Goal: Task Accomplishment & Management: Use online tool/utility

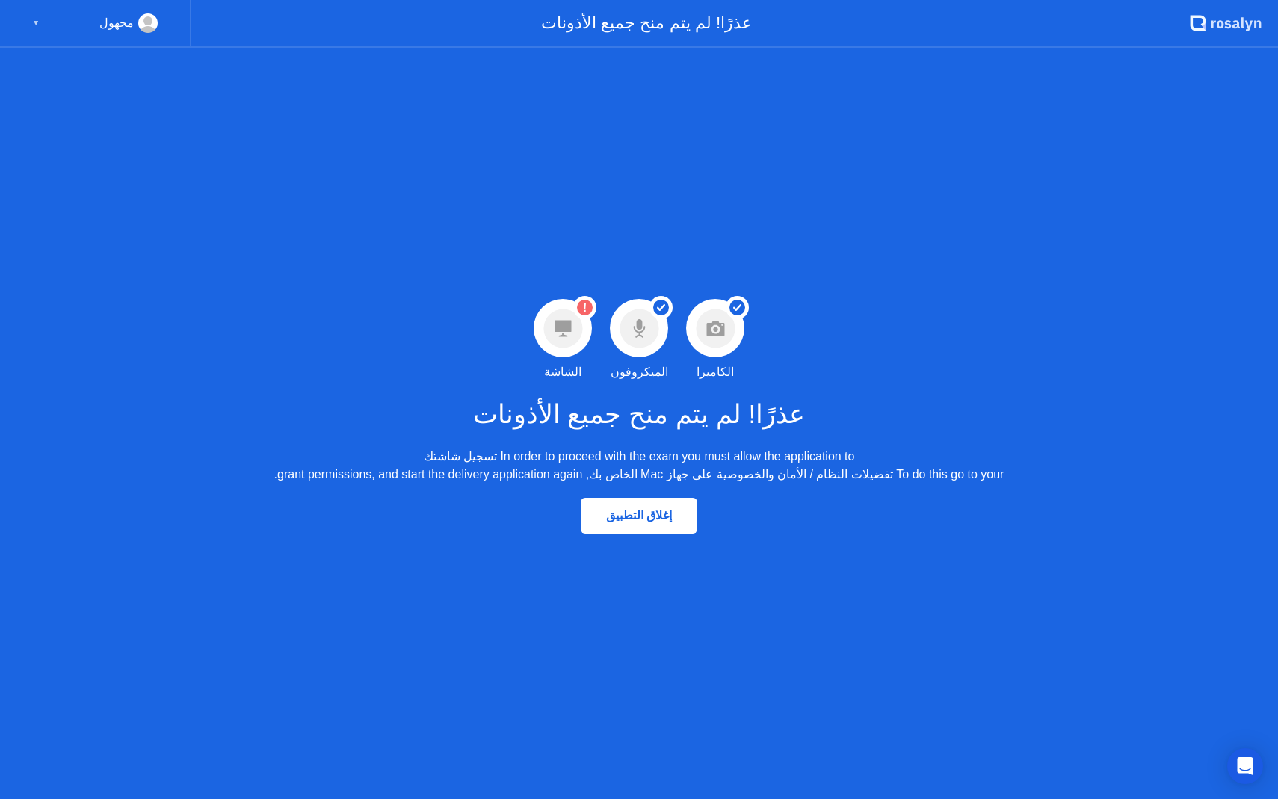
click at [554, 321] on circle at bounding box center [562, 328] width 39 height 39
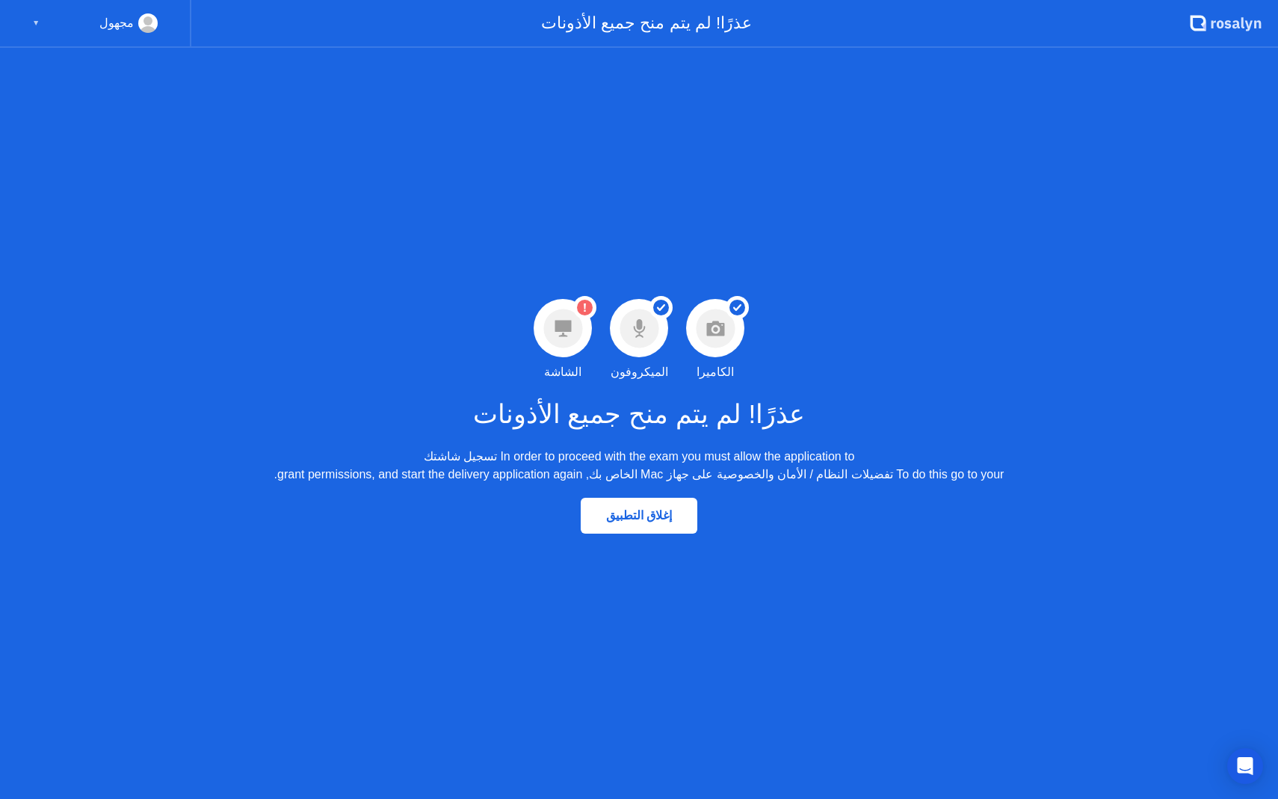
click at [554, 321] on circle at bounding box center [562, 328] width 39 height 39
click at [1244, 763] on icon "Open Intercom Messenger" at bounding box center [1244, 765] width 17 height 19
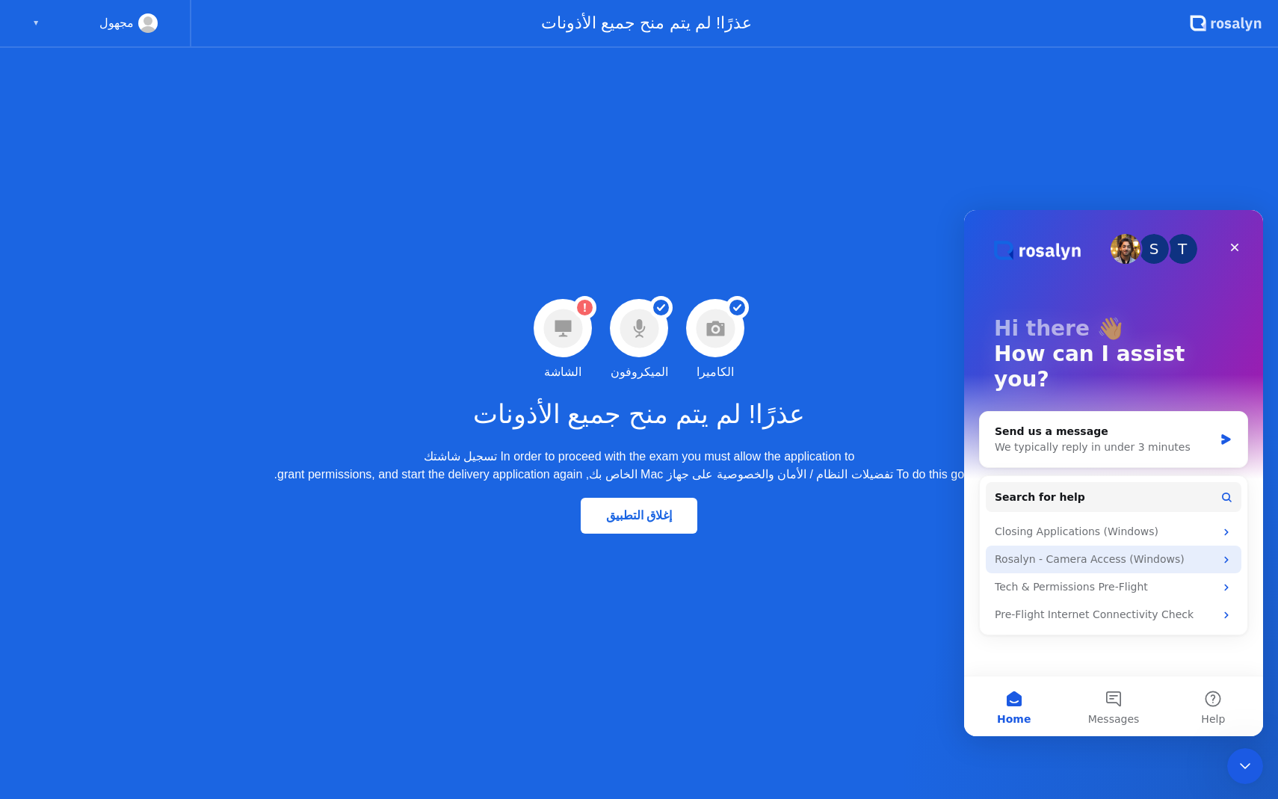
click at [1192, 551] on div "Rosalyn - Camera Access (Windows)" at bounding box center [1104, 559] width 220 height 16
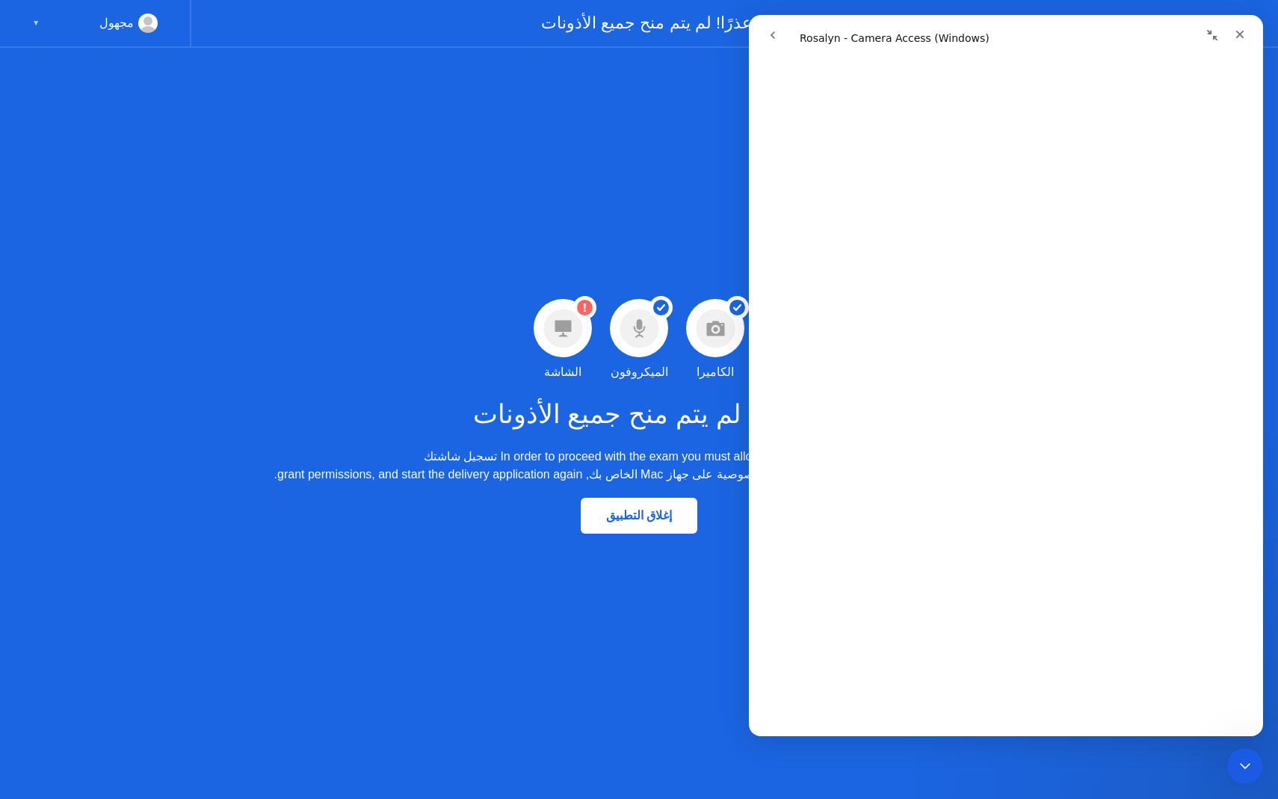
scroll to position [637, 0]
click at [1227, 770] on div "Close Intercom Messenger" at bounding box center [1243, 764] width 36 height 36
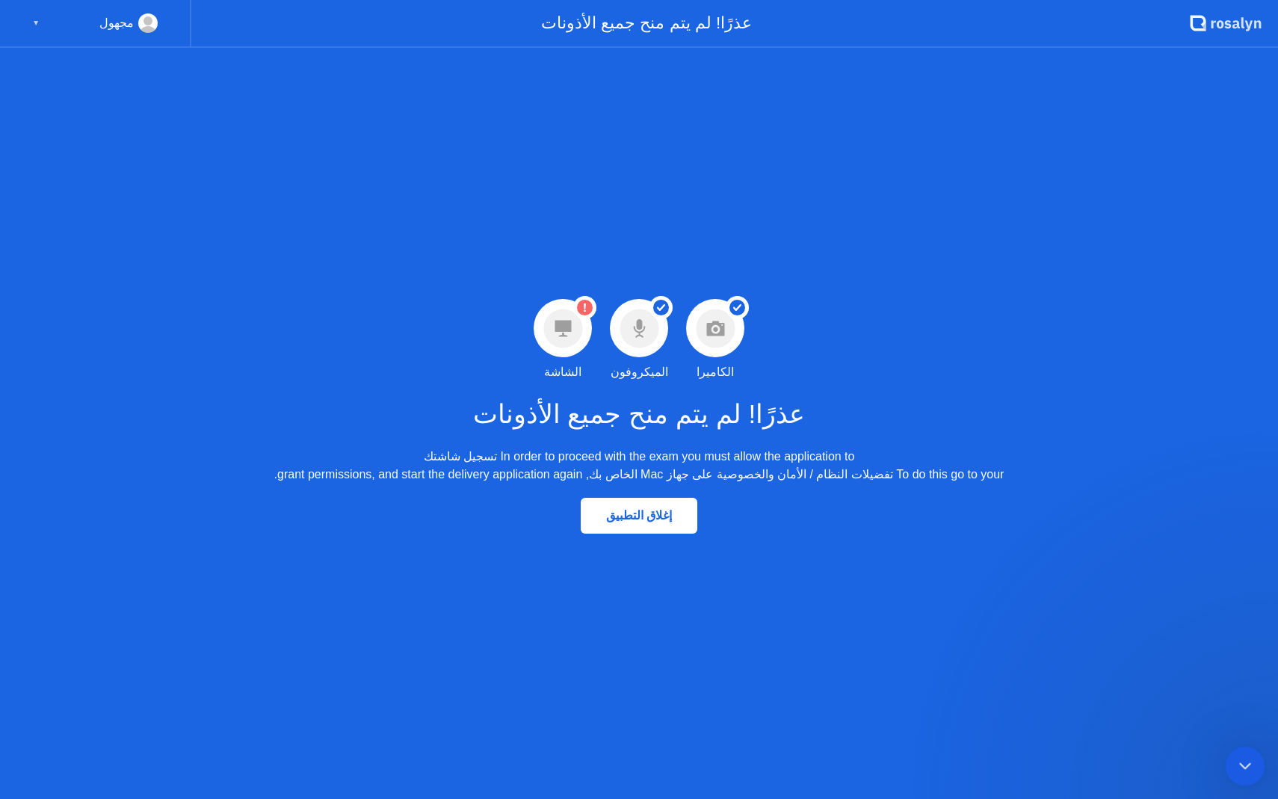
scroll to position [0, 0]
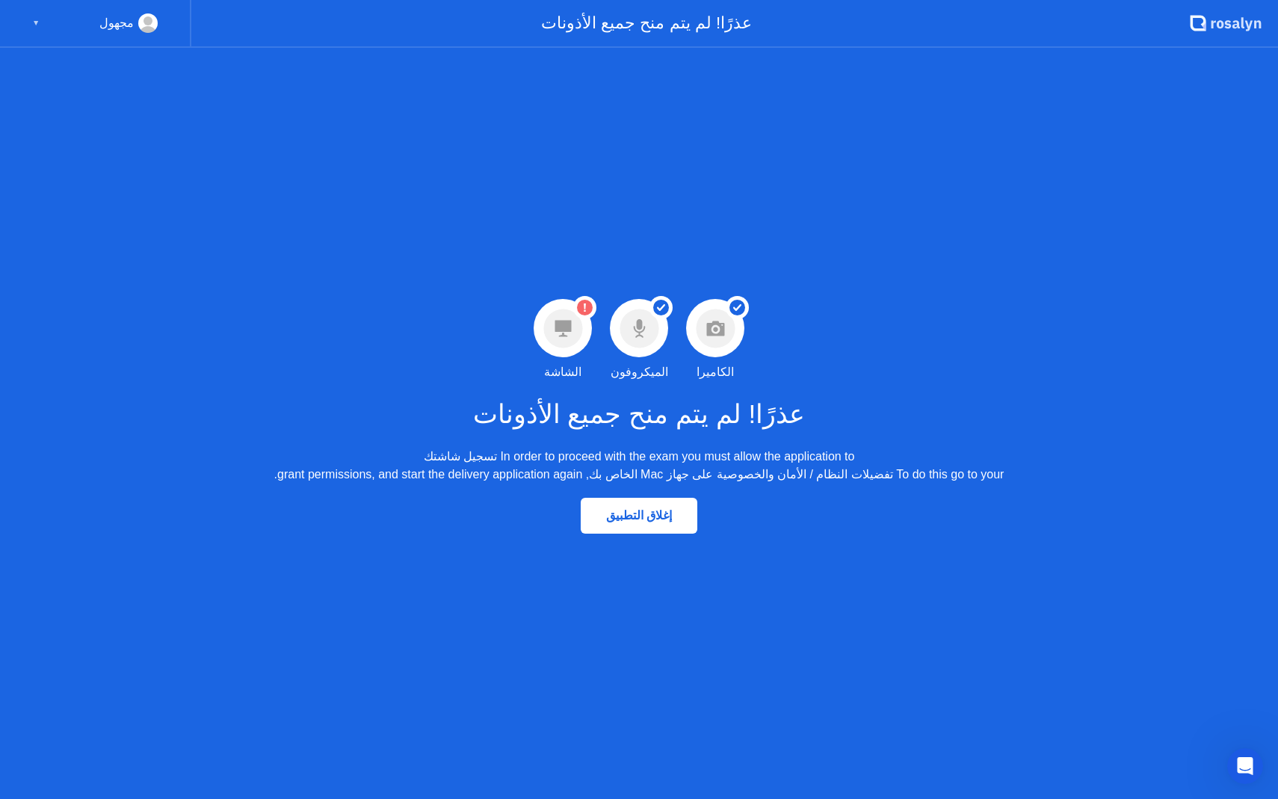
click at [628, 513] on div "إغلاق التطبيق" at bounding box center [639, 515] width 108 height 14
